Goal: Information Seeking & Learning: Learn about a topic

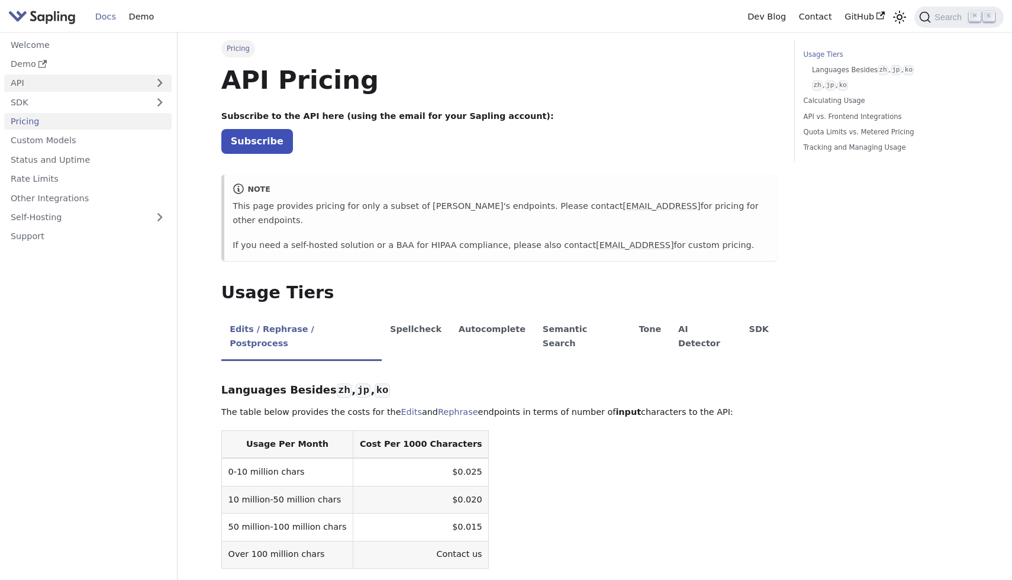
click at [62, 77] on link "API" at bounding box center [76, 83] width 144 height 17
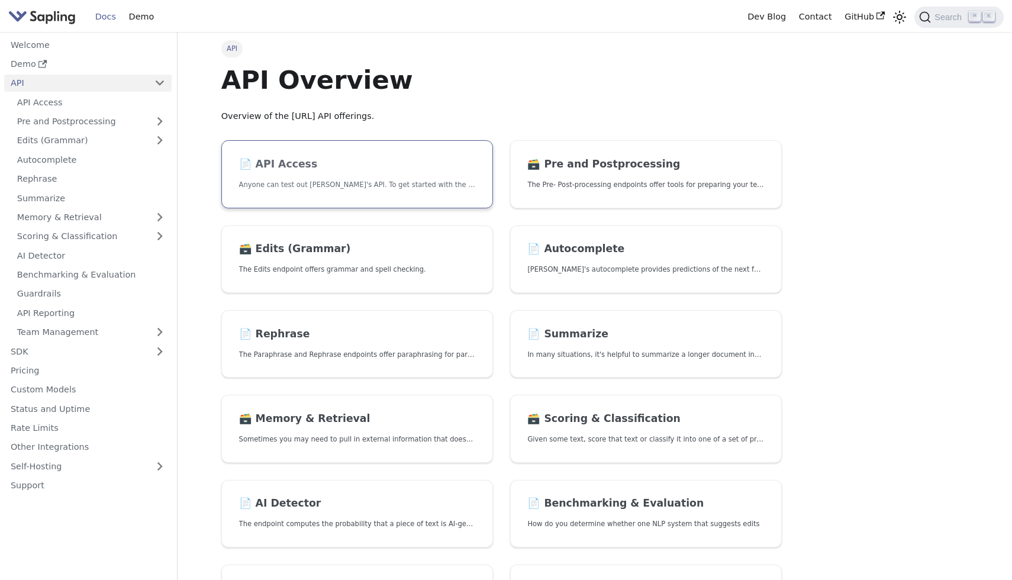
click at [330, 182] on p "Anyone can test out Sapling's API. To get started with the API, simply:" at bounding box center [357, 184] width 236 height 11
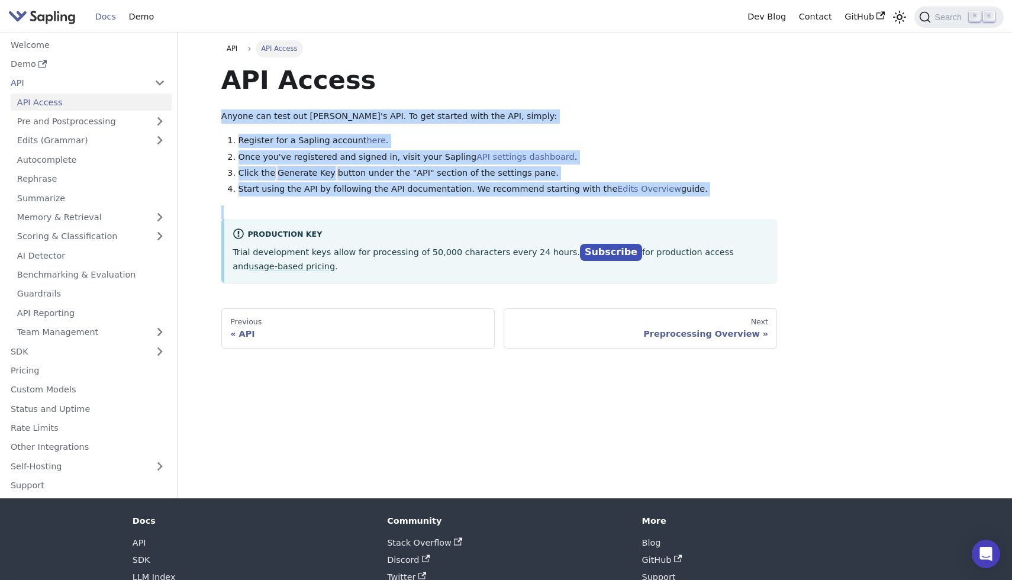
drag, startPoint x: 217, startPoint y: 112, endPoint x: 381, endPoint y: 247, distance: 211.9
click at [381, 247] on div "API API Access API Access Anyone can test out Sapling's API. To get started wit…" at bounding box center [498, 194] width 573 height 308
click at [418, 203] on div "API Access Anyone can test out Sapling's API. To get started with the API, simp…" at bounding box center [499, 173] width 556 height 218
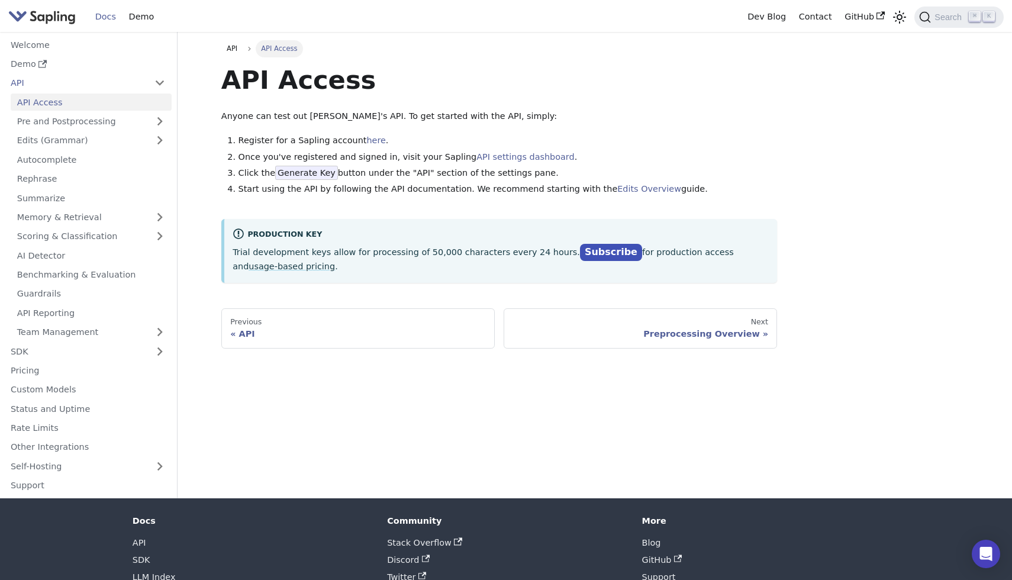
click at [452, 253] on p "Trial development keys allow for processing of 50,000 characters every 24 hours…" at bounding box center [501, 259] width 536 height 30
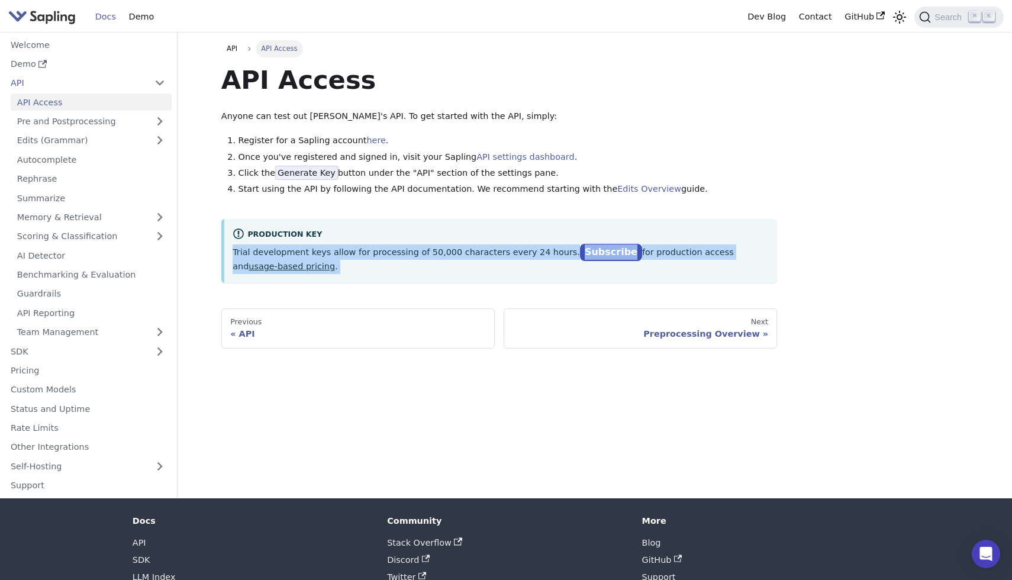
click at [452, 253] on p "Trial development keys allow for processing of 50,000 characters every 24 hours…" at bounding box center [501, 259] width 536 height 30
click at [460, 257] on p "Trial development keys allow for processing of 50,000 characters every 24 hours…" at bounding box center [501, 259] width 536 height 30
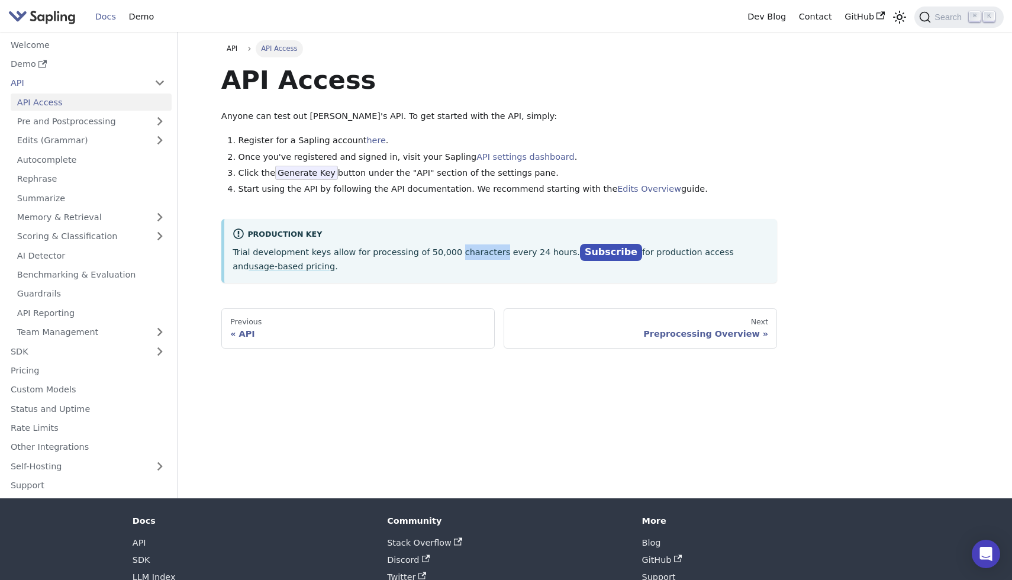
click at [460, 257] on p "Trial development keys allow for processing of 50,000 characters every 24 hours…" at bounding box center [501, 259] width 536 height 30
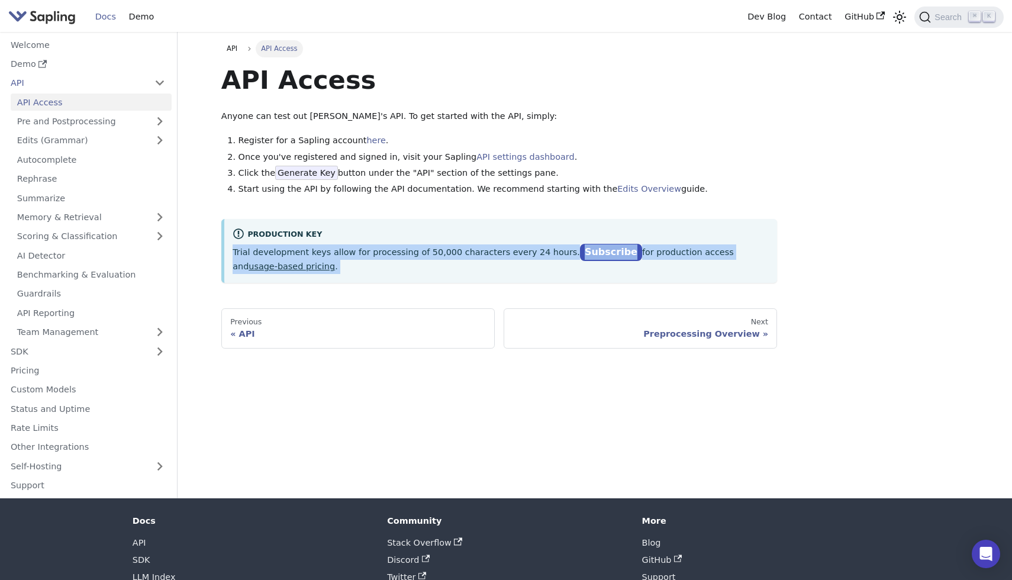
click at [460, 257] on p "Trial development keys allow for processing of 50,000 characters every 24 hours…" at bounding box center [501, 259] width 536 height 30
click at [57, 349] on link "SDK" at bounding box center [76, 351] width 144 height 17
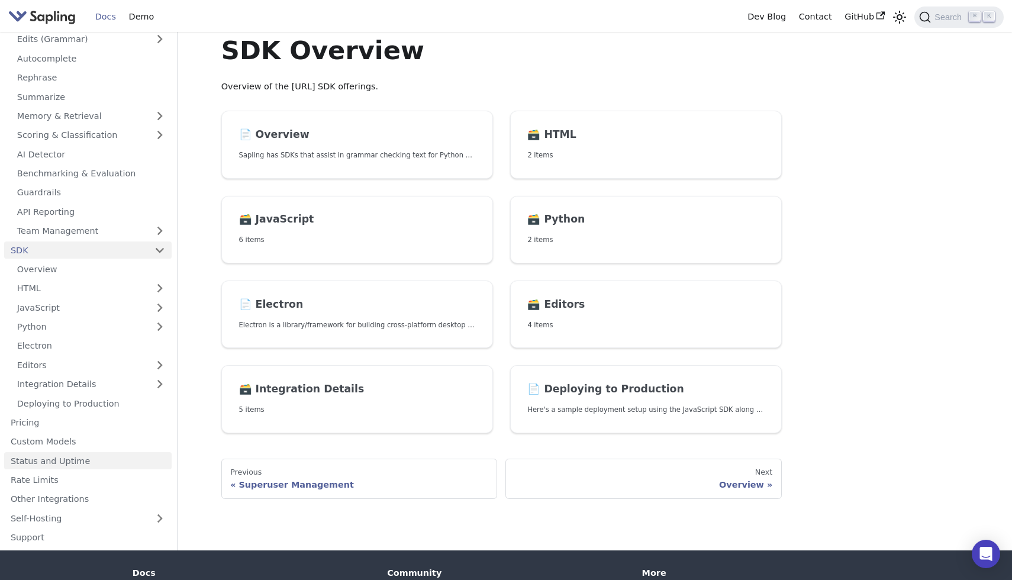
scroll to position [38, 0]
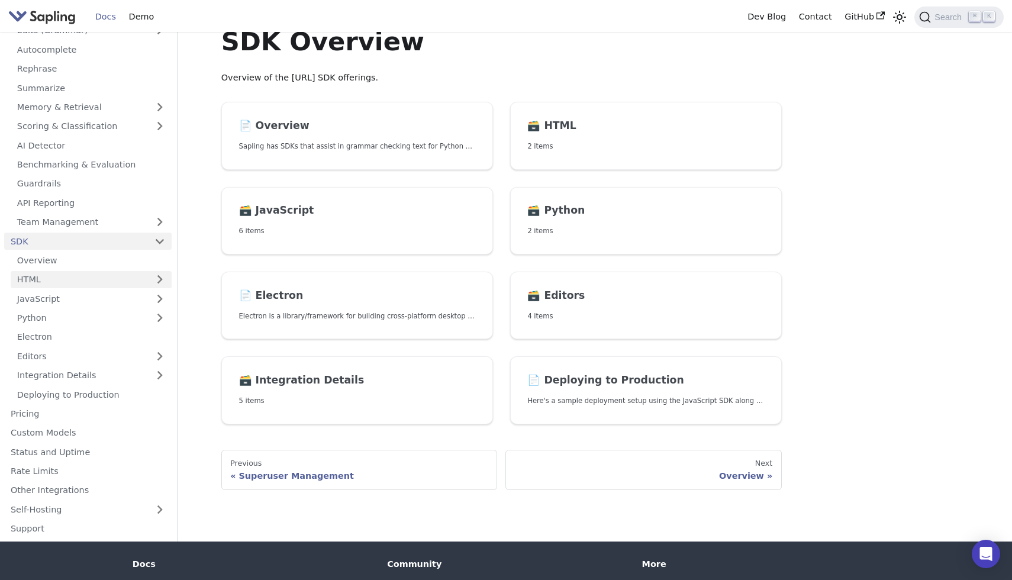
click at [57, 281] on link "HTML" at bounding box center [91, 279] width 161 height 17
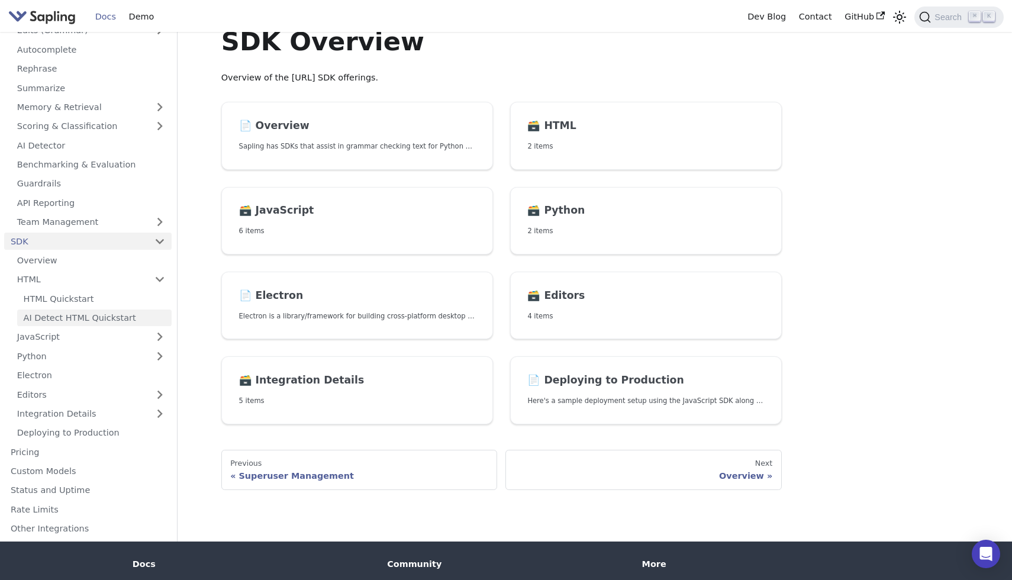
click at [61, 320] on link "AI Detect HTML Quickstart" at bounding box center [94, 317] width 154 height 17
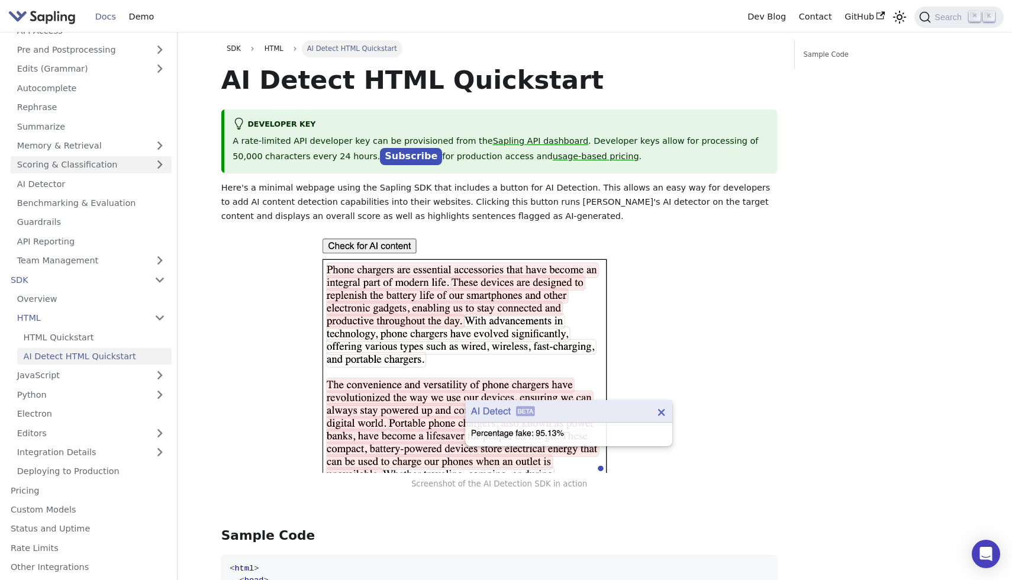
scroll to position [32, 0]
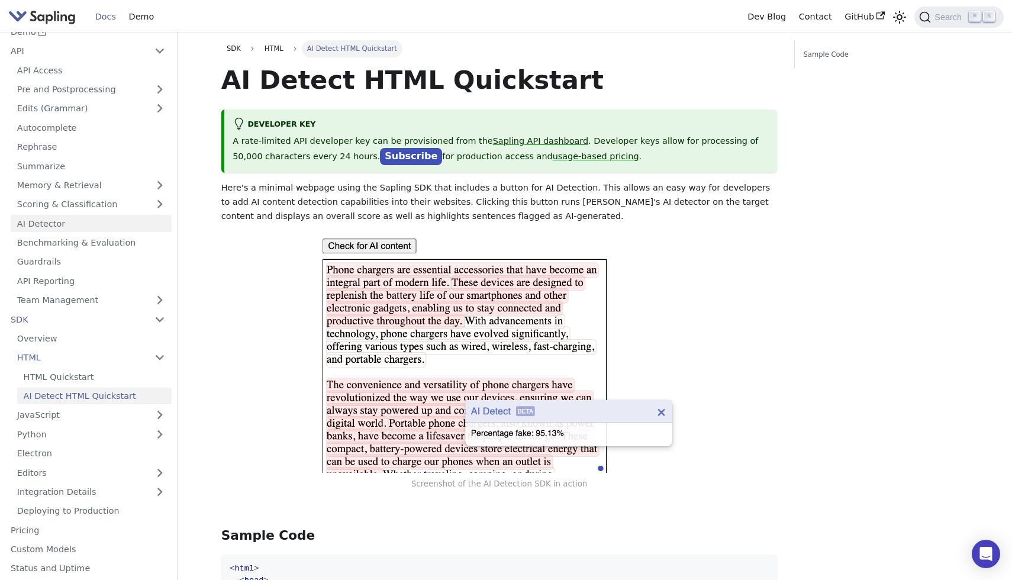
click at [92, 220] on link "AI Detector" at bounding box center [91, 223] width 161 height 17
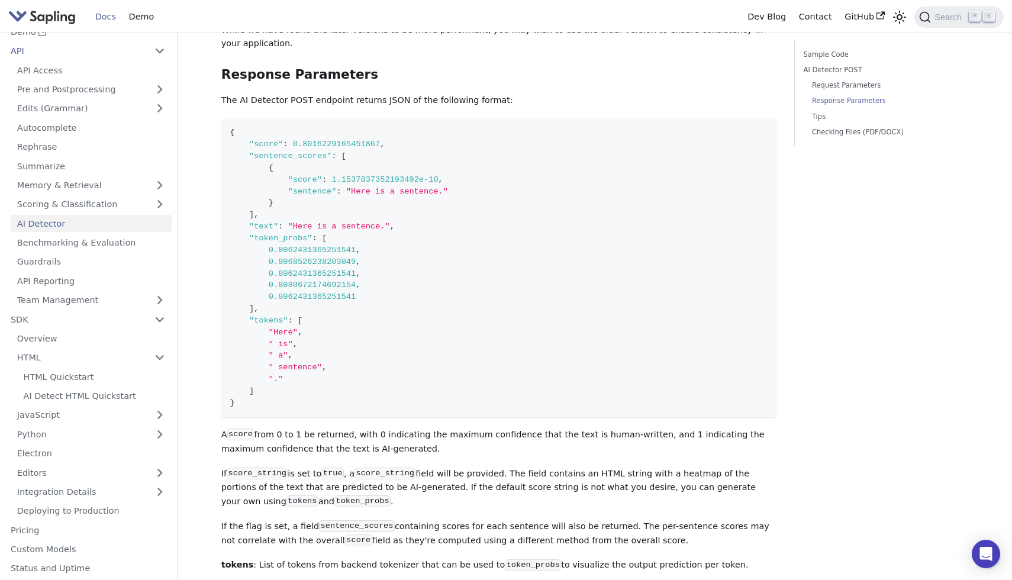
scroll to position [963, 0]
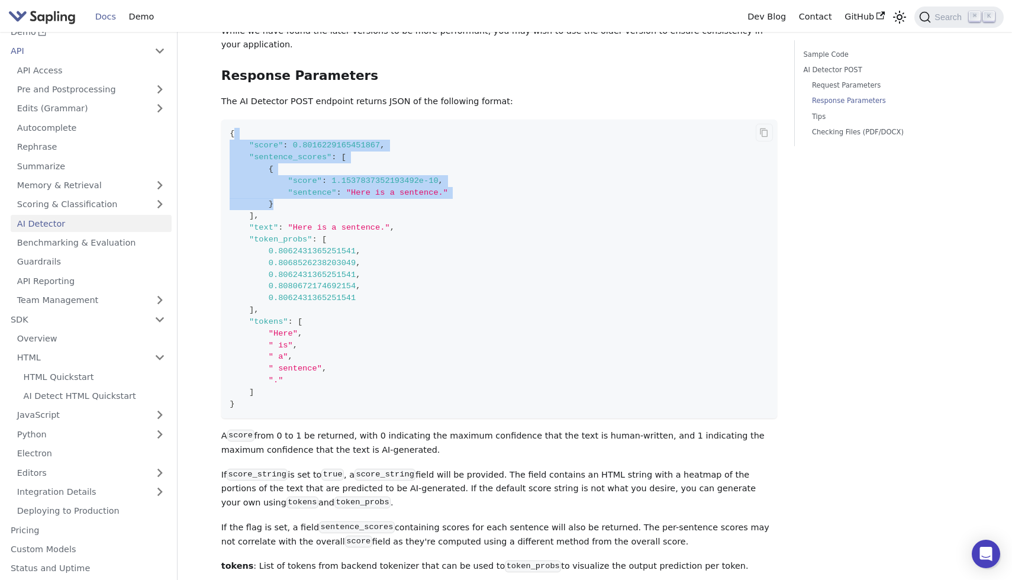
drag, startPoint x: 232, startPoint y: 109, endPoint x: 385, endPoint y: 209, distance: 182.2
click at [383, 207] on code "{ "score" : 0.8016229165451867 , "sentence_scores" : [ { "score" : 1.1537837352…" at bounding box center [499, 269] width 556 height 299
click at [385, 209] on code "{ "score" : 0.8016229165451867 , "sentence_scores" : [ { "score" : 1.1537837352…" at bounding box center [499, 269] width 556 height 299
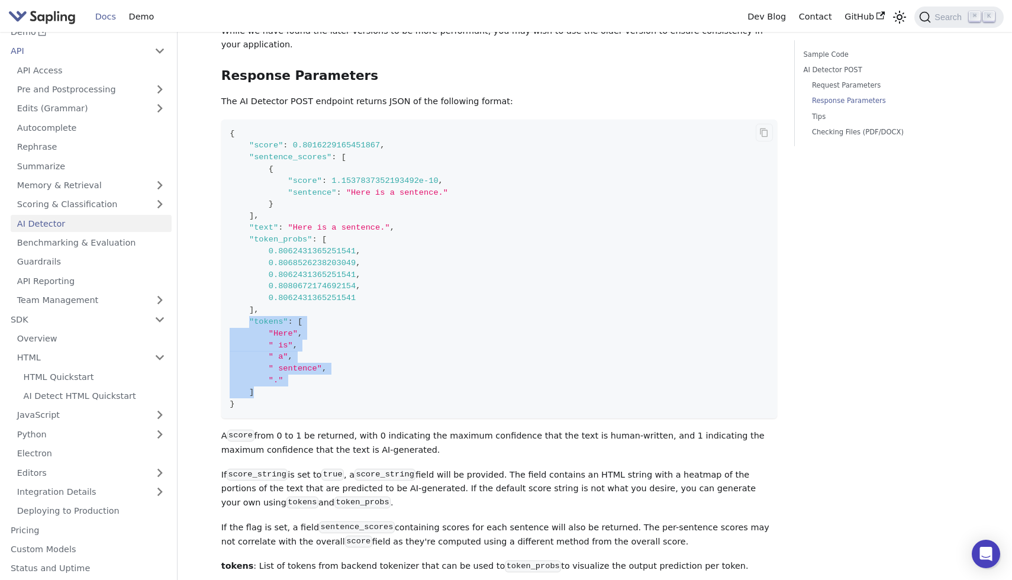
drag, startPoint x: 249, startPoint y: 298, endPoint x: 310, endPoint y: 367, distance: 92.6
click at [310, 367] on code "{ "score" : 0.8016229165451867 , "sentence_scores" : [ { "score" : 1.1537837352…" at bounding box center [499, 269] width 556 height 299
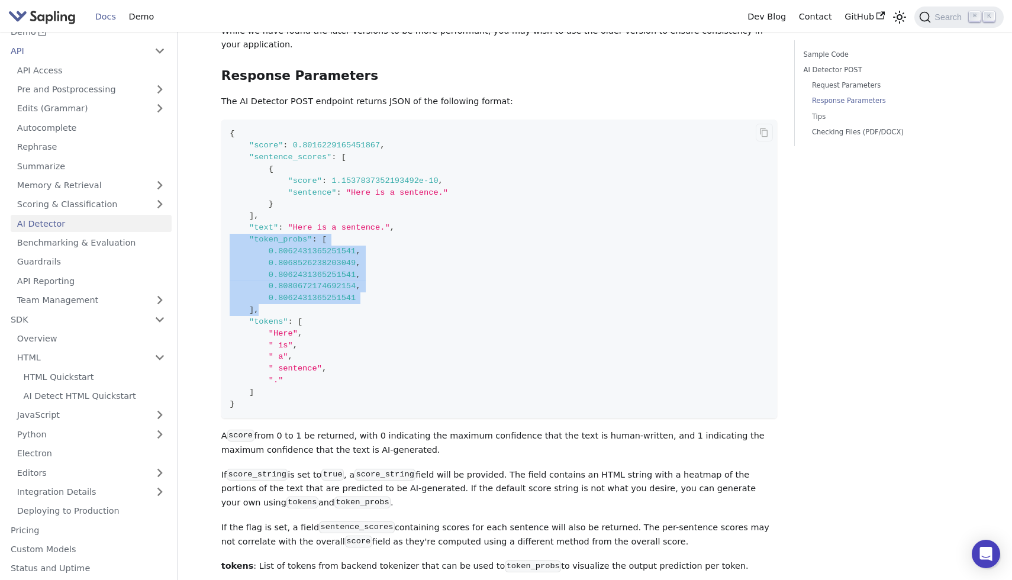
drag, startPoint x: 300, startPoint y: 287, endPoint x: 227, endPoint y: 218, distance: 100.5
click at [227, 218] on code "{ "score" : 0.8016229165451867 , "sentence_scores" : [ { "score" : 1.1537837352…" at bounding box center [499, 269] width 556 height 299
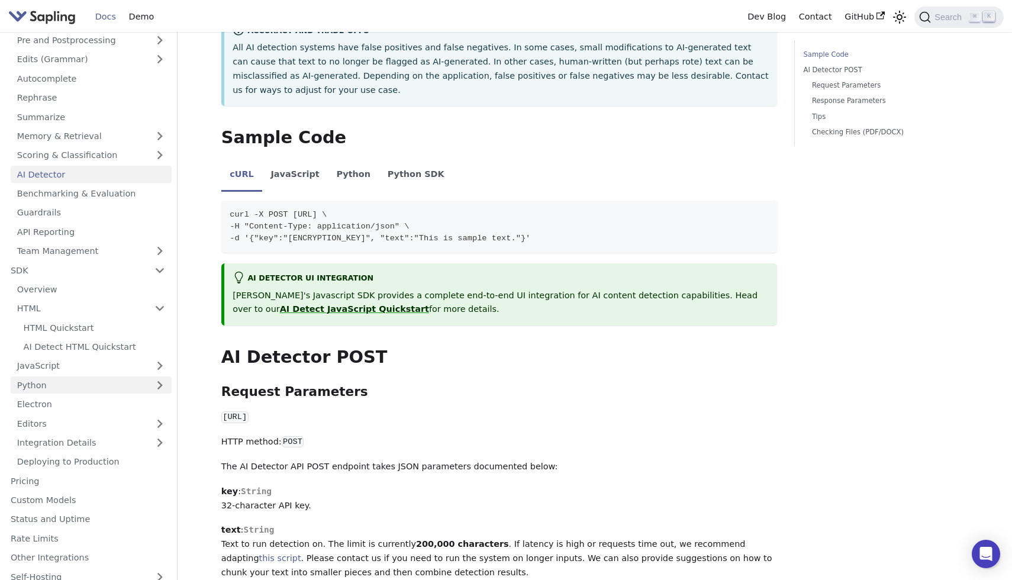
scroll to position [0, 0]
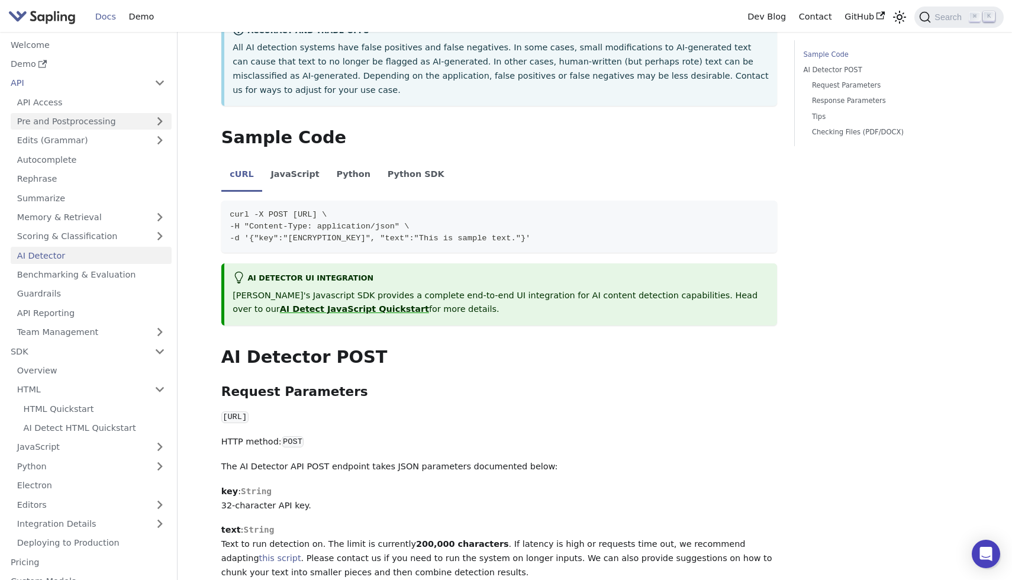
click at [87, 120] on link "Pre and Postprocessing" at bounding box center [91, 121] width 161 height 17
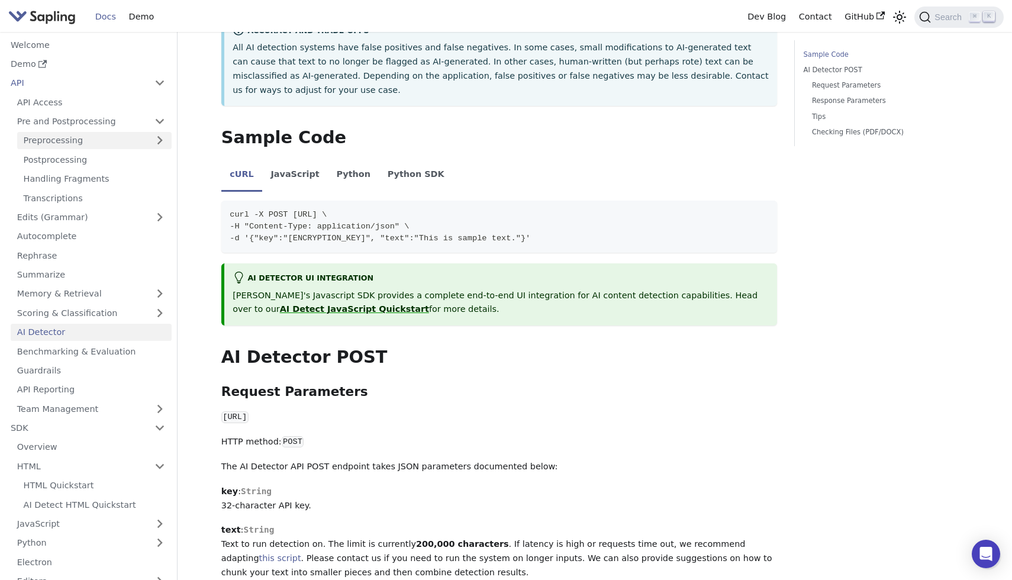
click at [79, 141] on link "Preprocessing" at bounding box center [94, 140] width 154 height 17
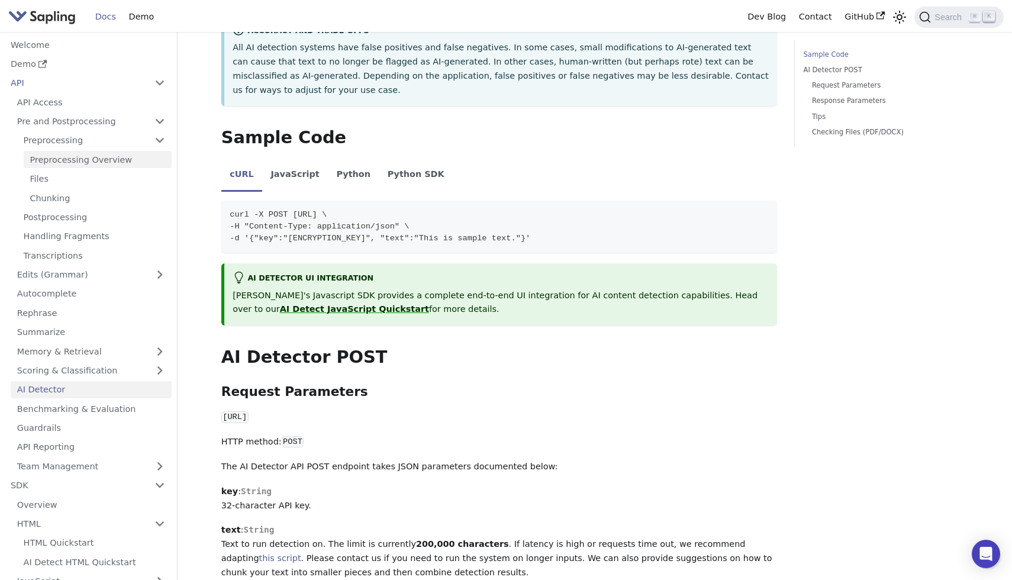
click at [83, 156] on link "Preprocessing Overview" at bounding box center [98, 159] width 148 height 17
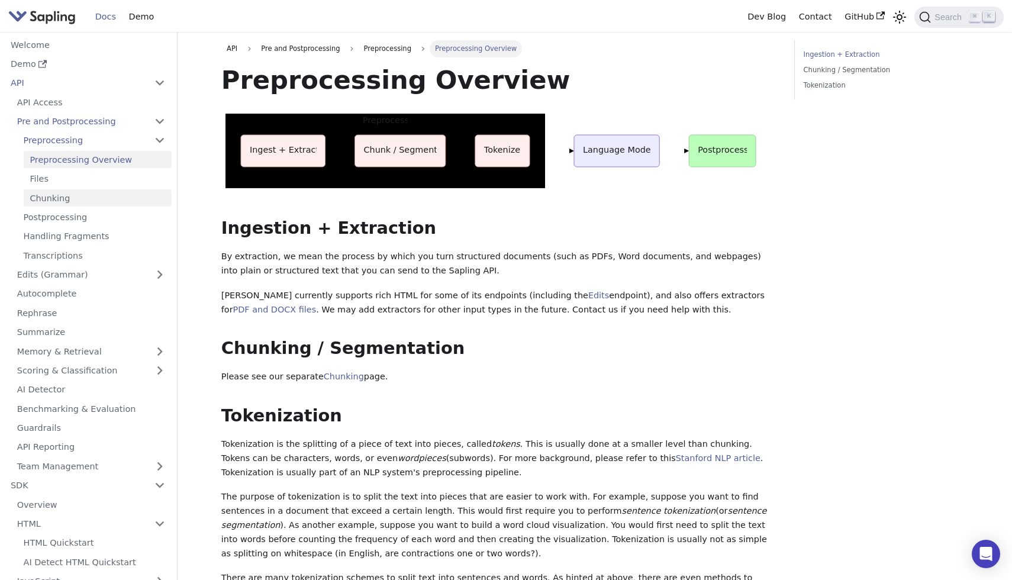
click at [110, 199] on link "Chunking" at bounding box center [98, 197] width 148 height 17
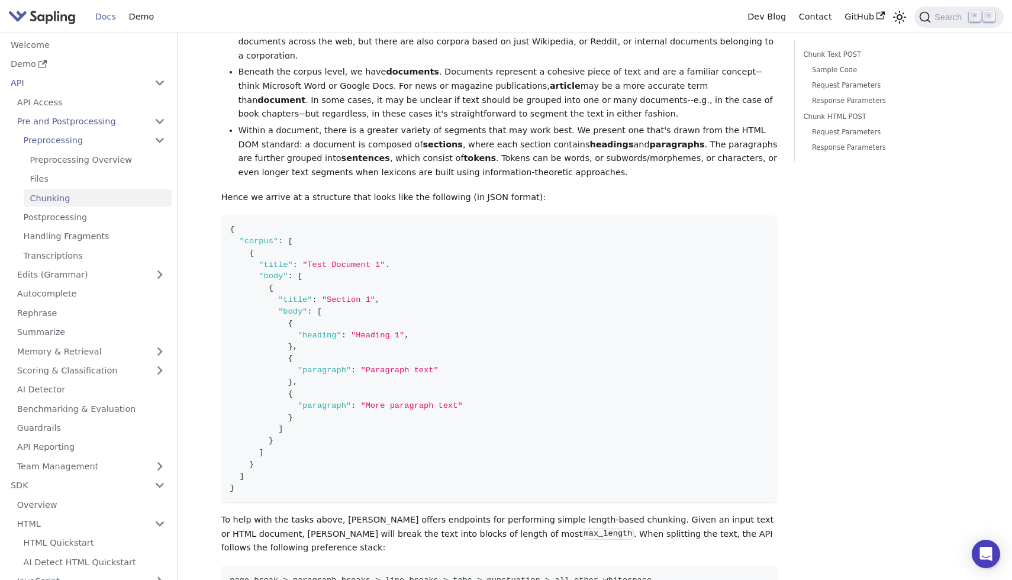
scroll to position [230, 0]
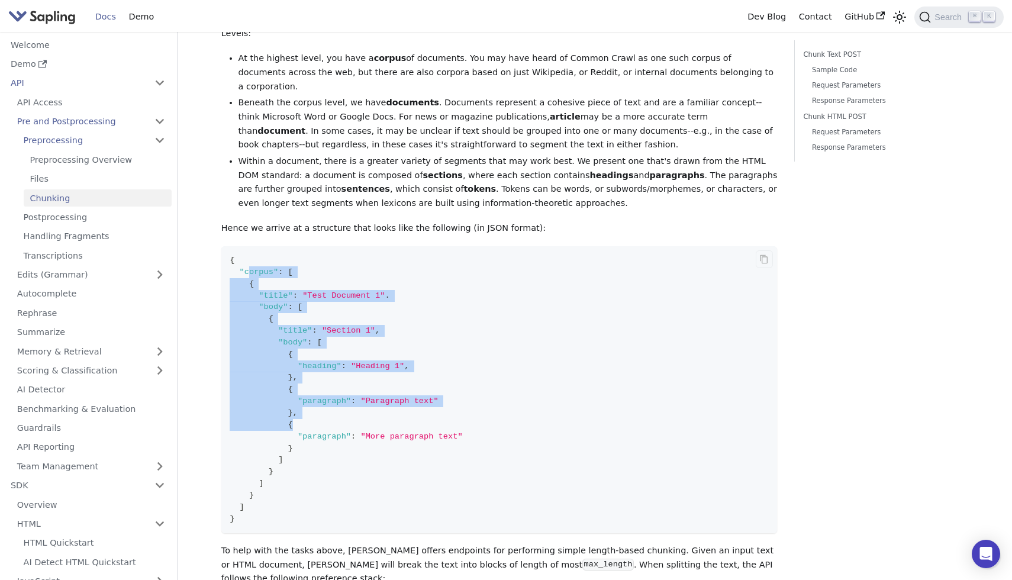
drag, startPoint x: 249, startPoint y: 262, endPoint x: 427, endPoint y: 452, distance: 260.4
click at [424, 450] on code "{ "corpus" : [ { "title" : "Test Document 1" . "body" : [ { "title" : "Section …" at bounding box center [499, 389] width 556 height 287
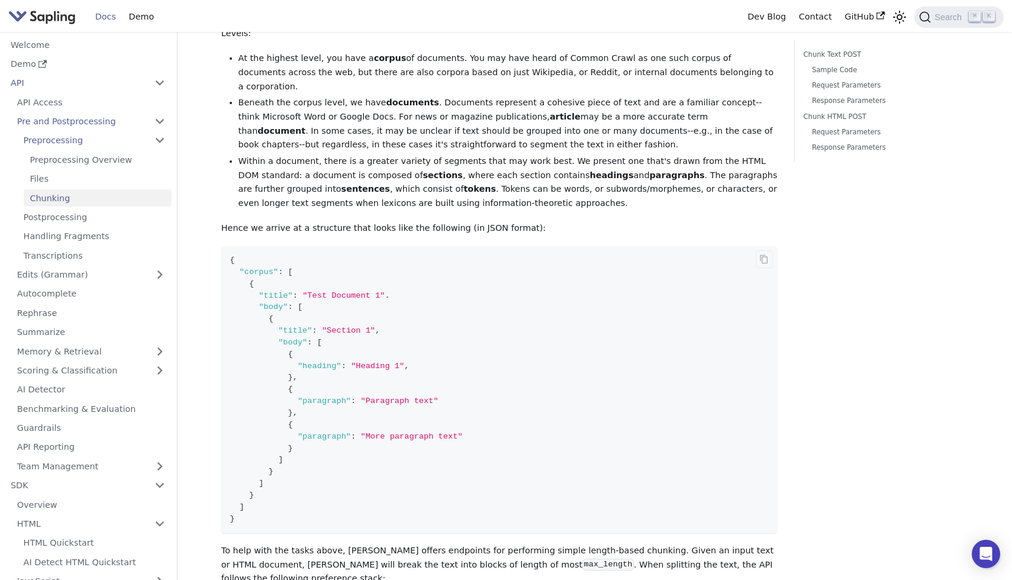
click at [427, 452] on code "{ "corpus" : [ { "title" : "Test Document 1" . "body" : [ { "title" : "Section …" at bounding box center [499, 389] width 556 height 287
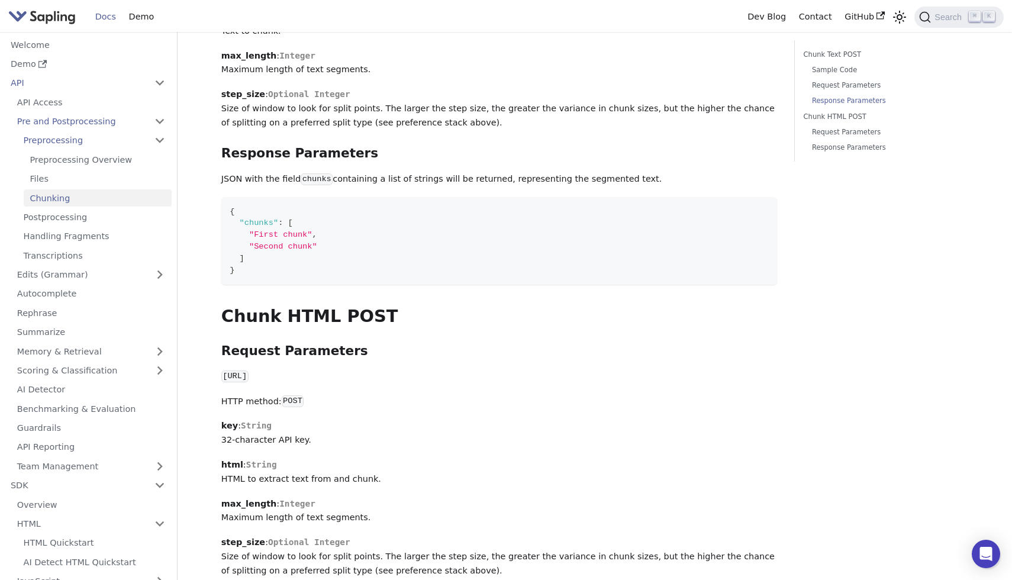
scroll to position [1311, 0]
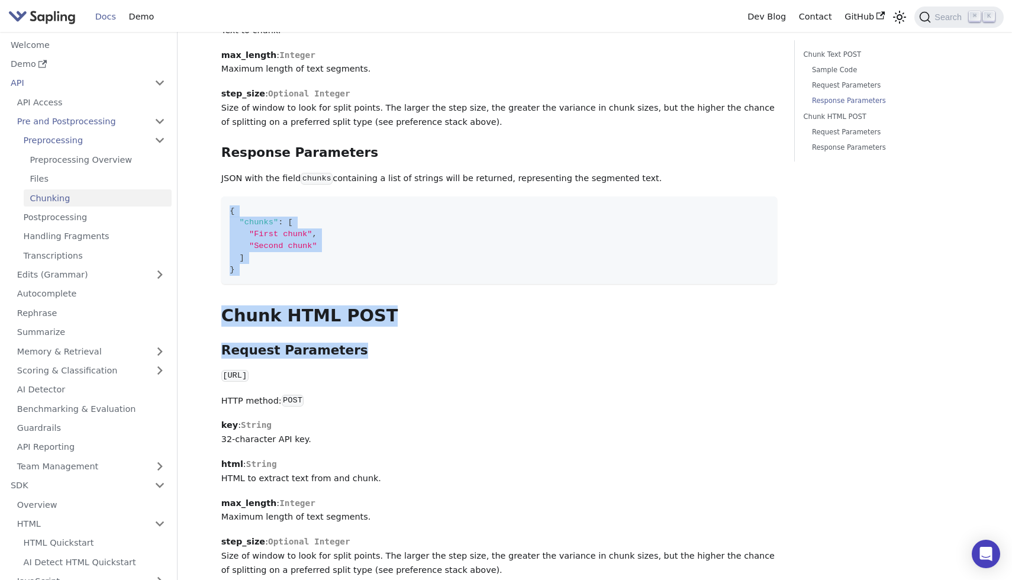
drag, startPoint x: 214, startPoint y: 186, endPoint x: 330, endPoint y: 347, distance: 198.7
click at [249, 370] on code "https://api.sapling.ai/api/v1/ingest/chunk_html" at bounding box center [234, 376] width 27 height 12
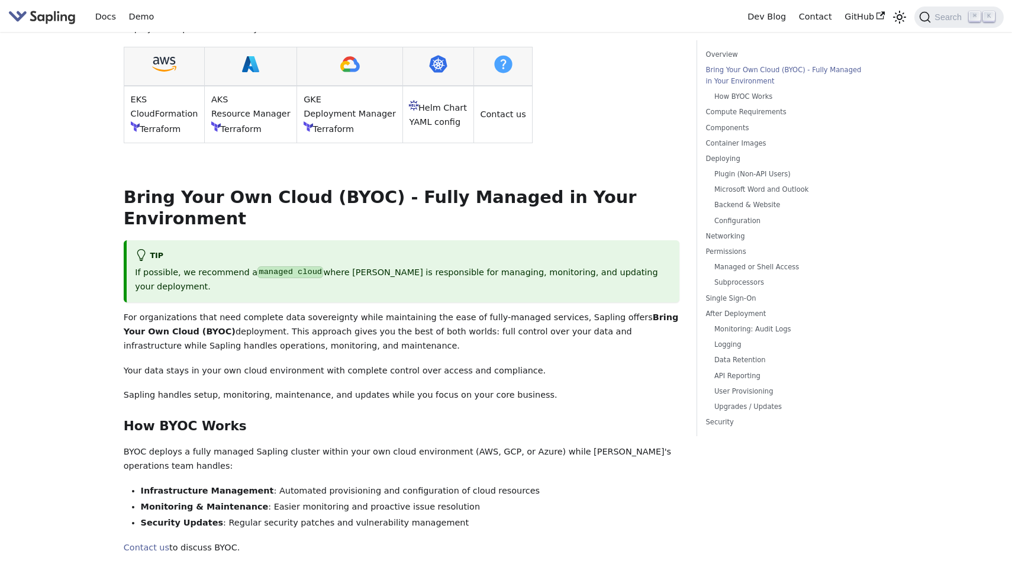
scroll to position [245, 0]
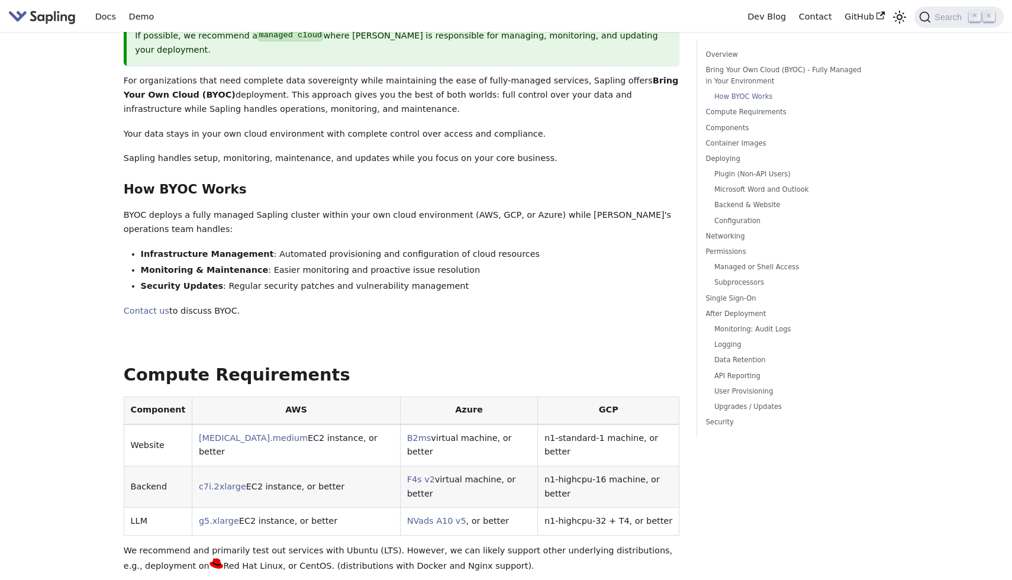
scroll to position [438, 0]
